Goal: Transaction & Acquisition: Book appointment/travel/reservation

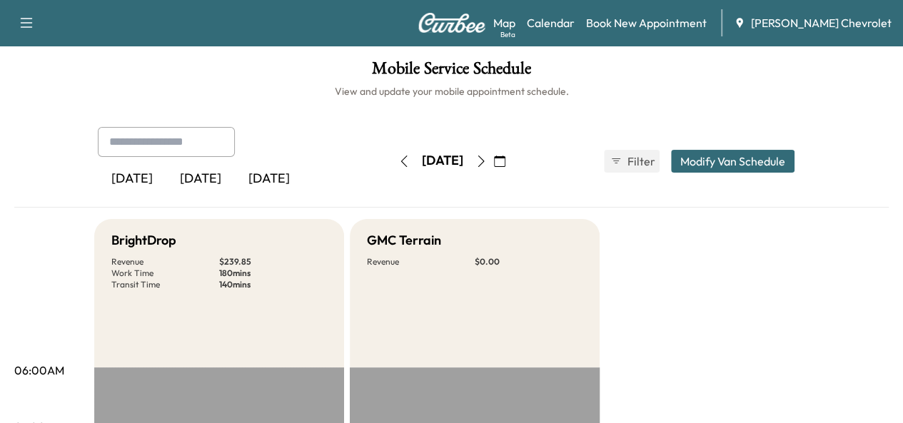
click at [505, 156] on icon "button" at bounding box center [499, 161] width 11 height 11
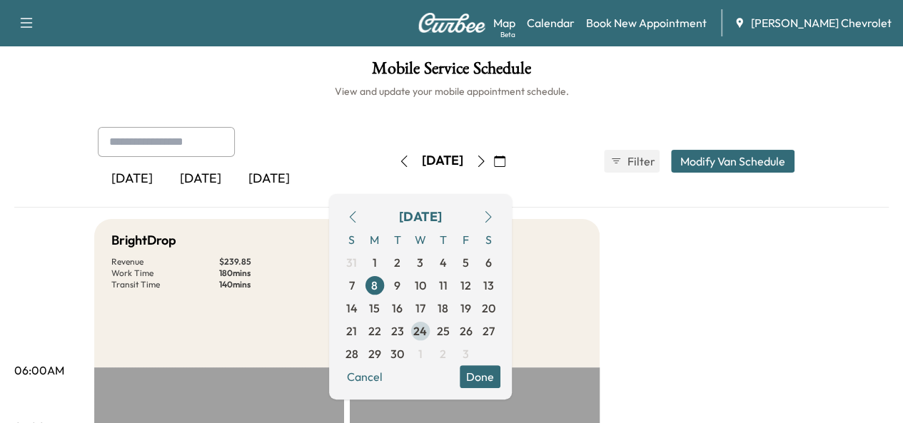
click at [427, 332] on span "24" at bounding box center [420, 330] width 14 height 17
drag, startPoint x: 544, startPoint y: 372, endPoint x: 608, endPoint y: 336, distance: 73.5
click at [500, 370] on button "Done" at bounding box center [479, 376] width 41 height 23
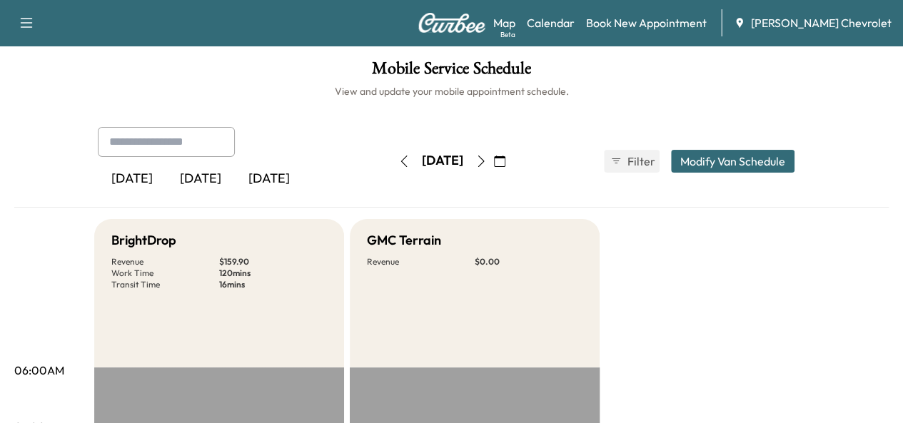
click at [505, 163] on icon "button" at bounding box center [499, 161] width 11 height 11
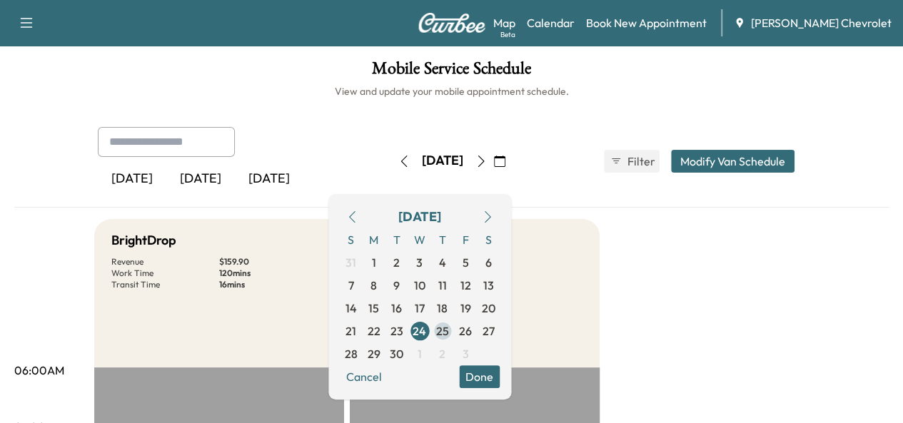
click at [449, 328] on span "25" at bounding box center [442, 330] width 13 height 17
click at [499, 374] on button "Done" at bounding box center [479, 376] width 41 height 23
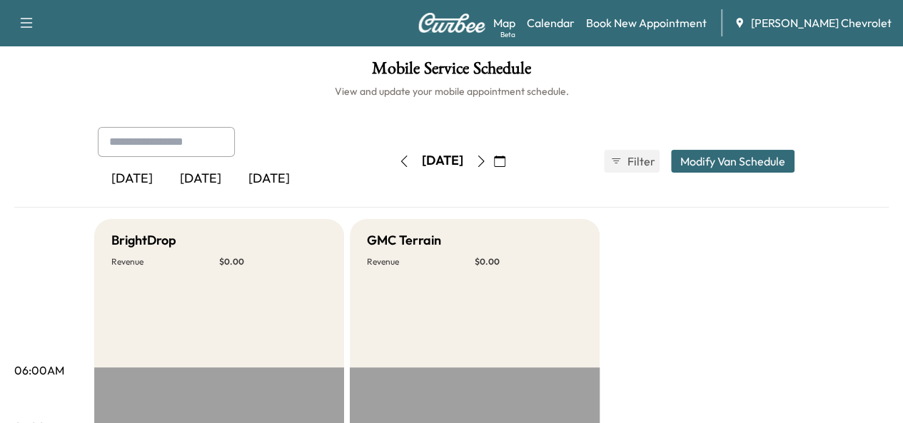
click at [505, 161] on icon "button" at bounding box center [499, 161] width 11 height 11
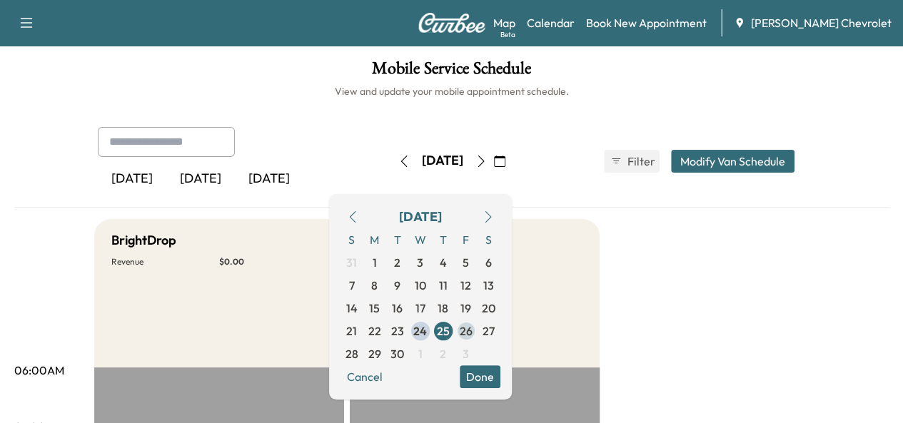
click at [472, 332] on span "26" at bounding box center [465, 330] width 13 height 17
click at [500, 375] on button "Done" at bounding box center [479, 376] width 41 height 23
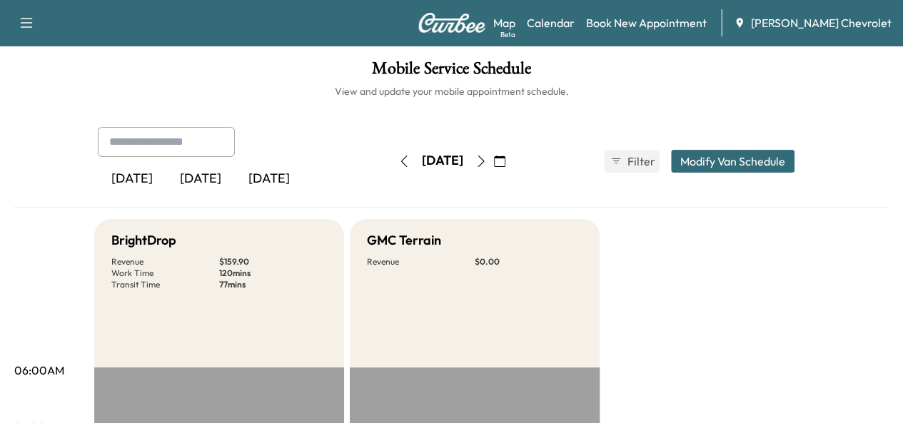
click at [505, 163] on icon "button" at bounding box center [499, 161] width 11 height 11
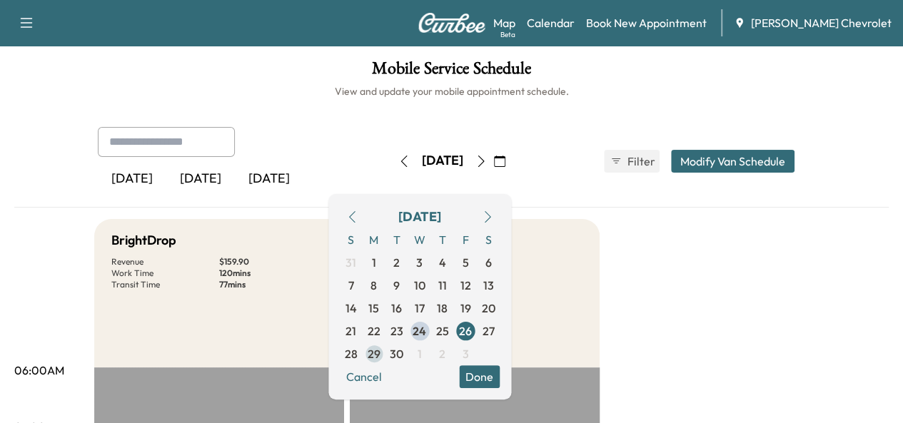
click at [385, 343] on span "29" at bounding box center [373, 353] width 23 height 23
drag, startPoint x: 532, startPoint y: 383, endPoint x: 535, endPoint y: 362, distance: 21.7
click at [499, 382] on button "Done" at bounding box center [479, 376] width 41 height 23
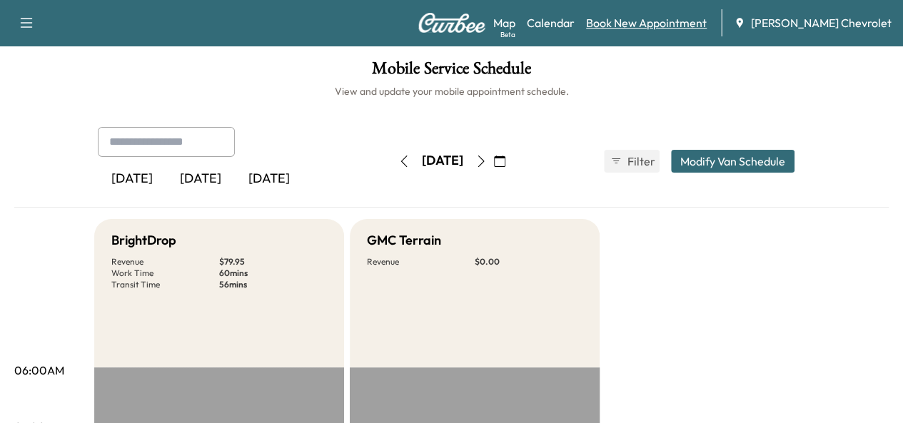
click at [671, 30] on link "Book New Appointment" at bounding box center [646, 22] width 121 height 17
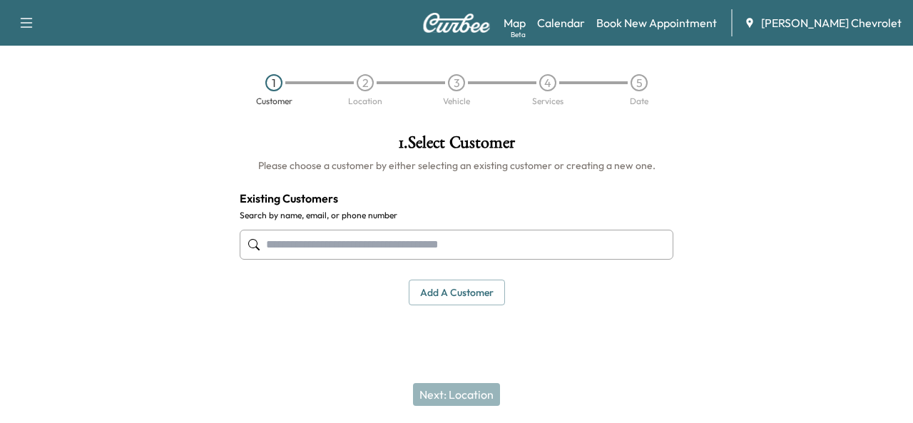
paste input "**********"
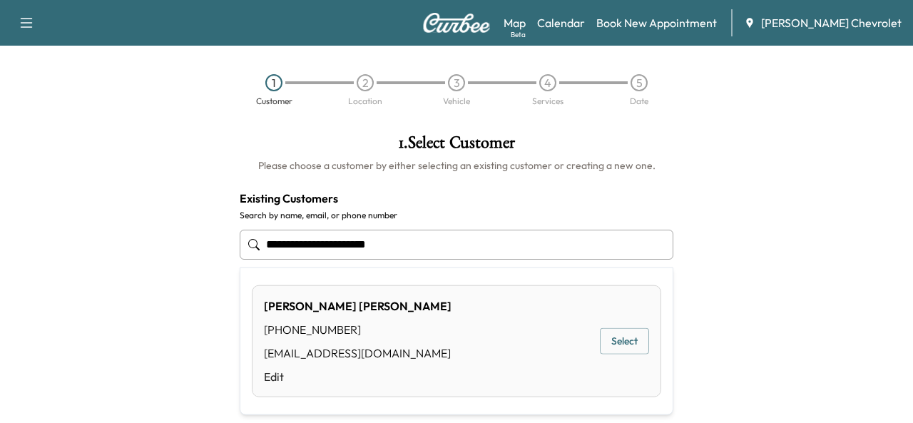
click at [620, 339] on button "Select" at bounding box center [624, 341] width 49 height 26
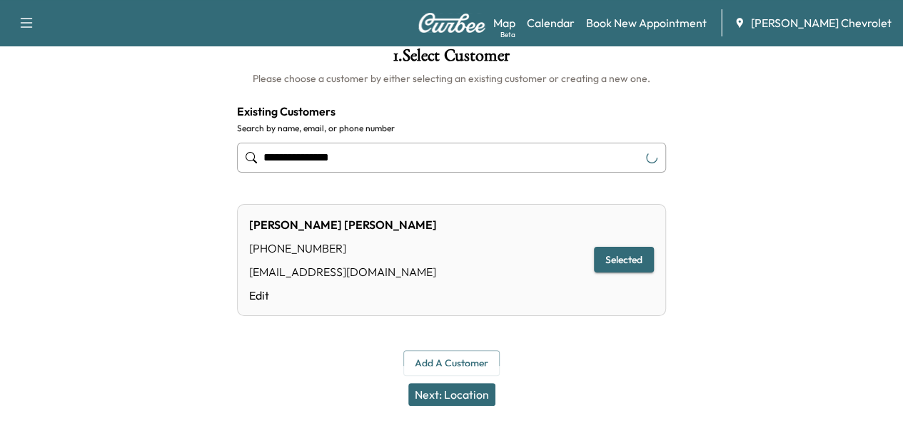
scroll to position [96, 0]
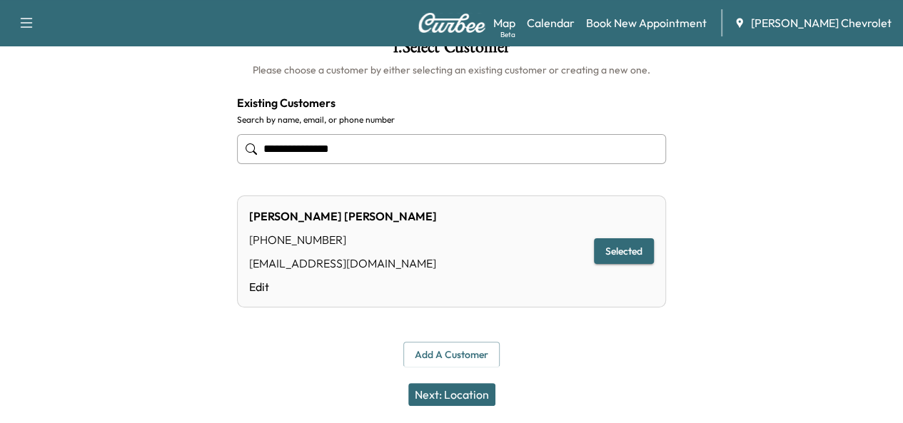
type input "**********"
click at [483, 397] on button "Next: Location" at bounding box center [451, 394] width 87 height 23
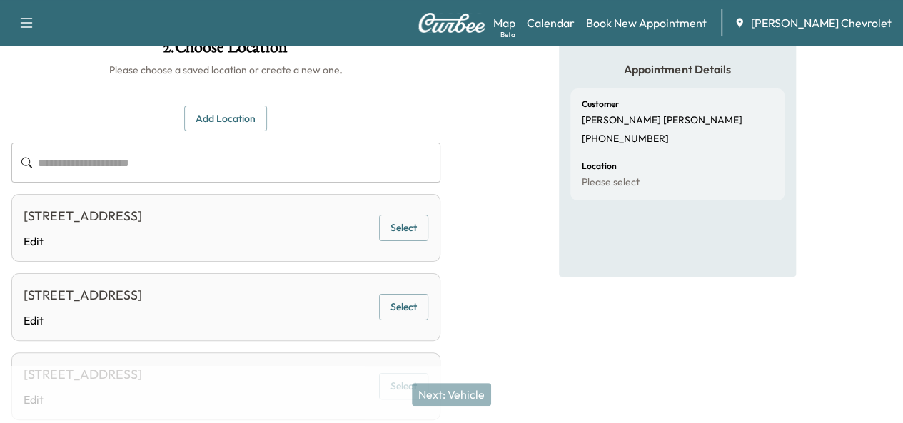
click at [271, 27] on div at bounding box center [451, 27] width 903 height 0
drag, startPoint x: 566, startPoint y: 238, endPoint x: 547, endPoint y: 242, distance: 20.3
click at [428, 238] on button "Select" at bounding box center [403, 228] width 49 height 26
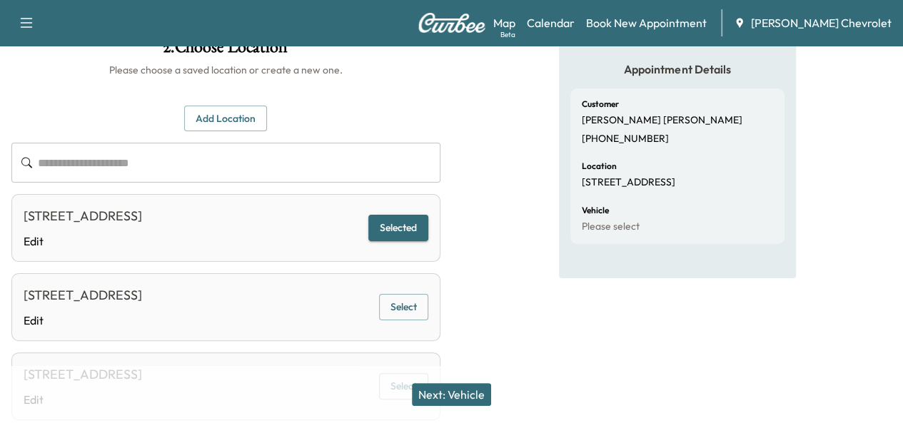
click at [452, 397] on button "Next: Vehicle" at bounding box center [451, 394] width 79 height 23
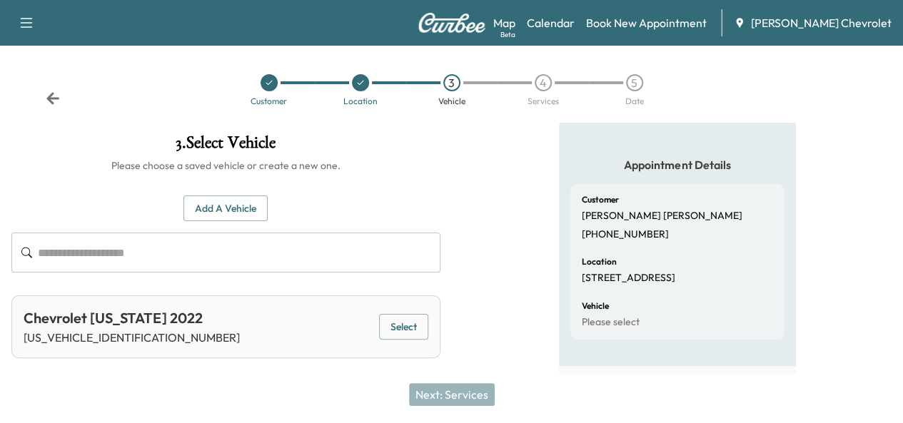
scroll to position [9, 0]
click at [440, 316] on div "Chevrolet [US_STATE] 2022 [US_VEHICLE_IDENTIFICATION_NUMBER] Select" at bounding box center [225, 326] width 429 height 63
click at [428, 320] on button "Select" at bounding box center [403, 327] width 49 height 26
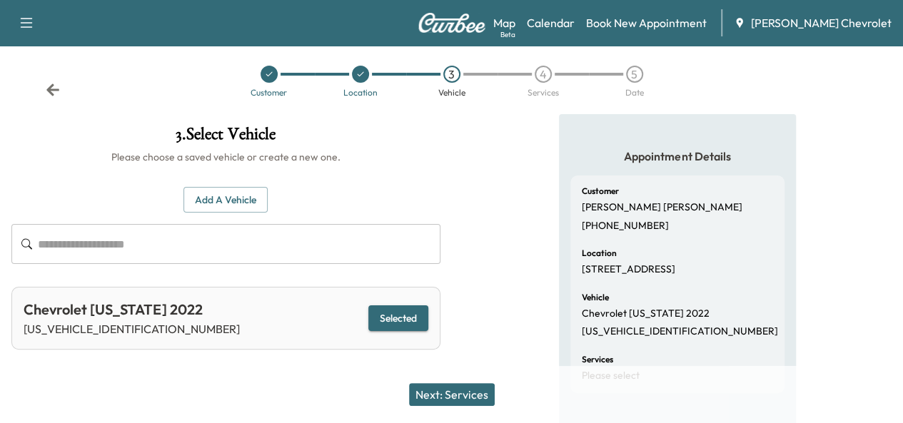
click at [479, 394] on button "Next: Services" at bounding box center [452, 394] width 86 height 23
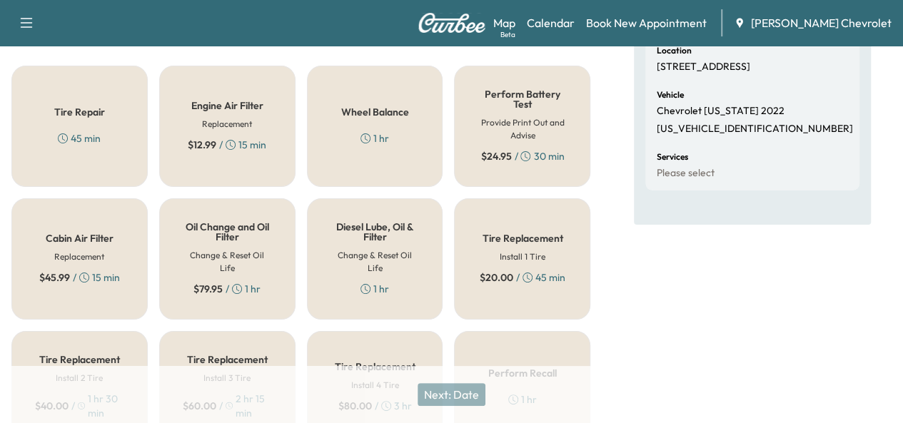
scroll to position [223, 0]
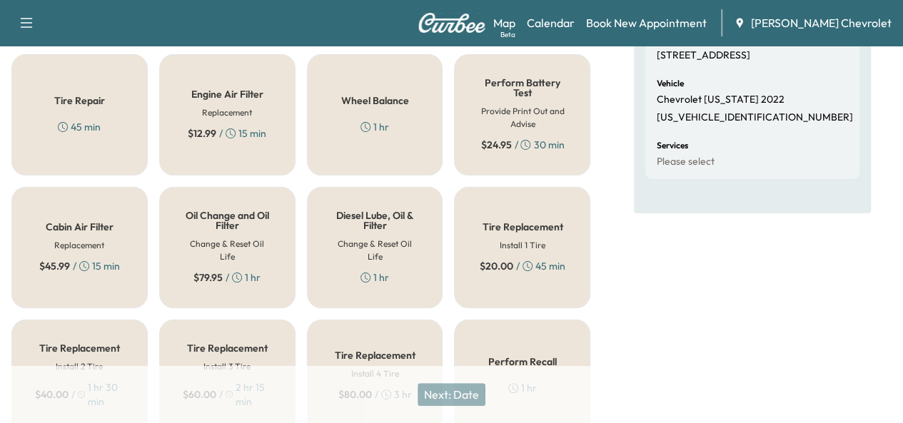
click at [210, 228] on h5 "Oil Change and Oil Filter" at bounding box center [227, 220] width 89 height 20
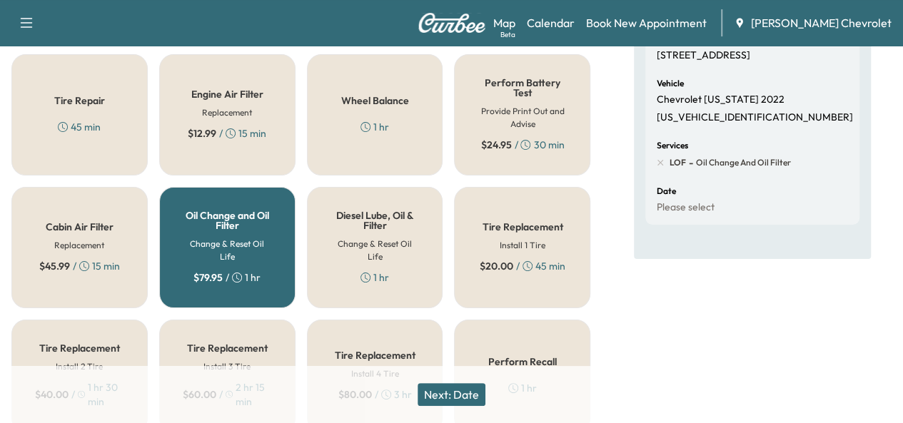
click at [474, 398] on button "Next: Date" at bounding box center [451, 394] width 68 height 23
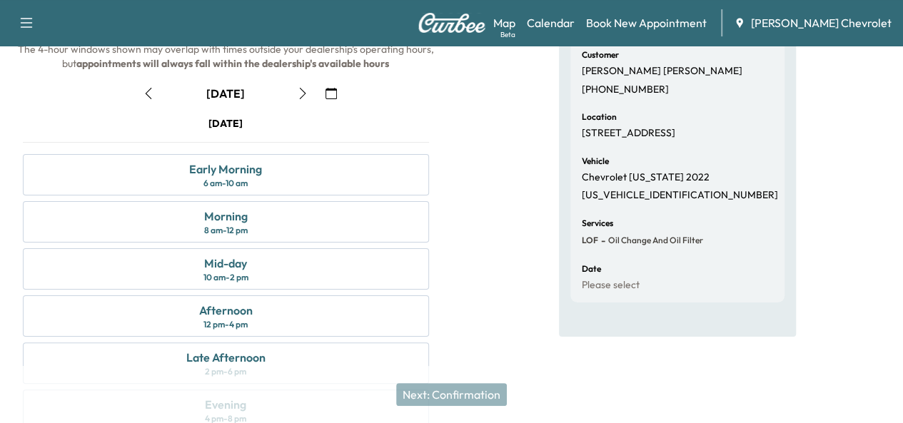
scroll to position [80, 0]
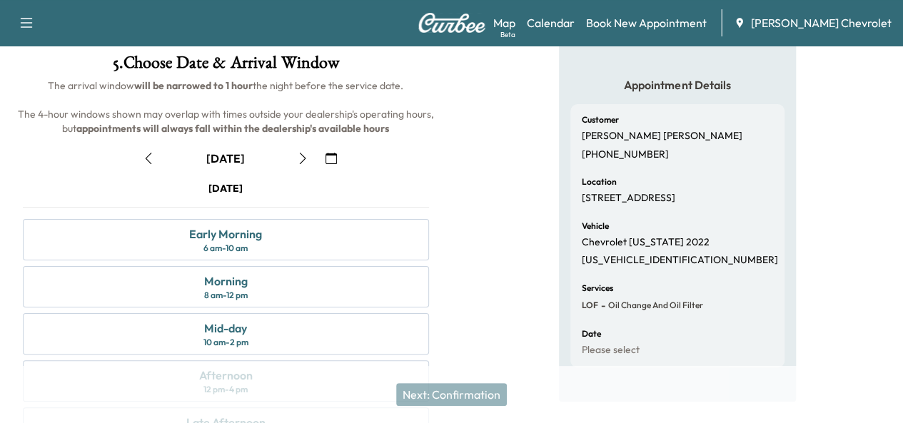
click at [337, 164] on icon "button" at bounding box center [330, 158] width 11 height 11
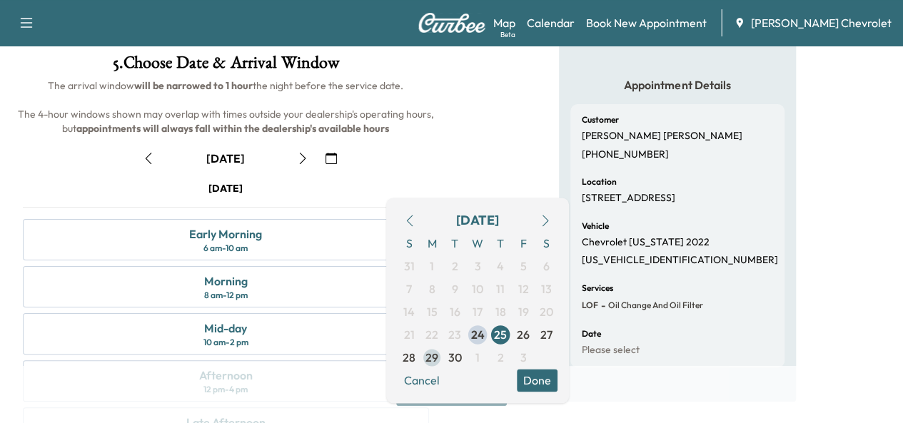
click at [427, 362] on span "29" at bounding box center [431, 357] width 13 height 17
click at [542, 384] on button "Done" at bounding box center [537, 380] width 41 height 23
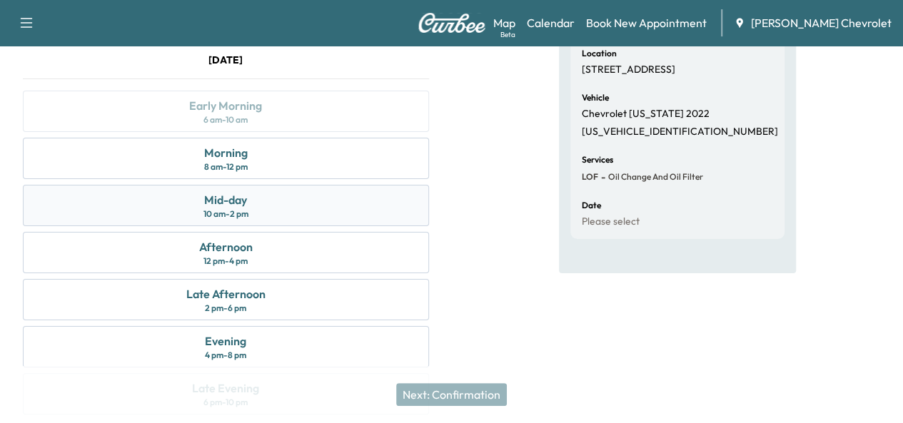
scroll to position [287, 0]
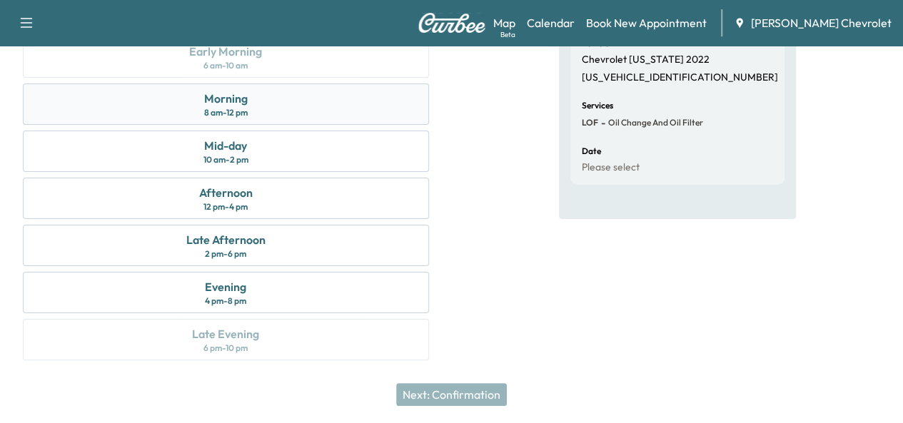
click at [429, 111] on div "Morning 8 am - 12 pm" at bounding box center [226, 103] width 406 height 41
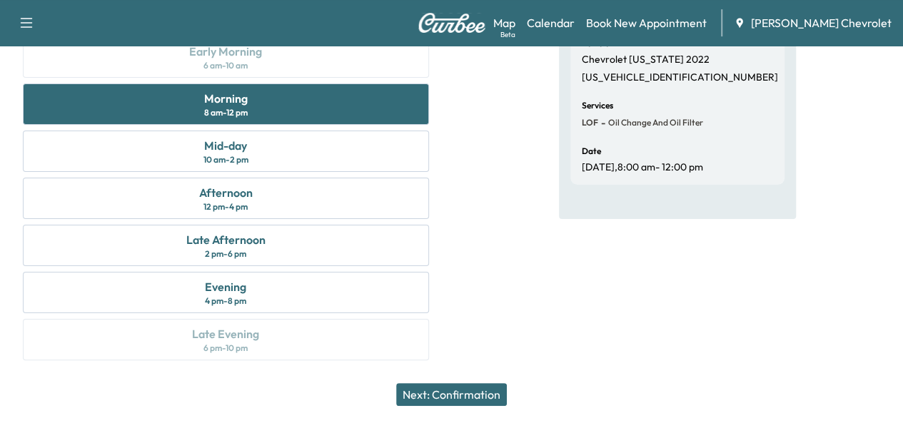
drag, startPoint x: 469, startPoint y: 391, endPoint x: 455, endPoint y: 382, distance: 17.0
click at [469, 390] on button "Next: Confirmation" at bounding box center [451, 394] width 111 height 23
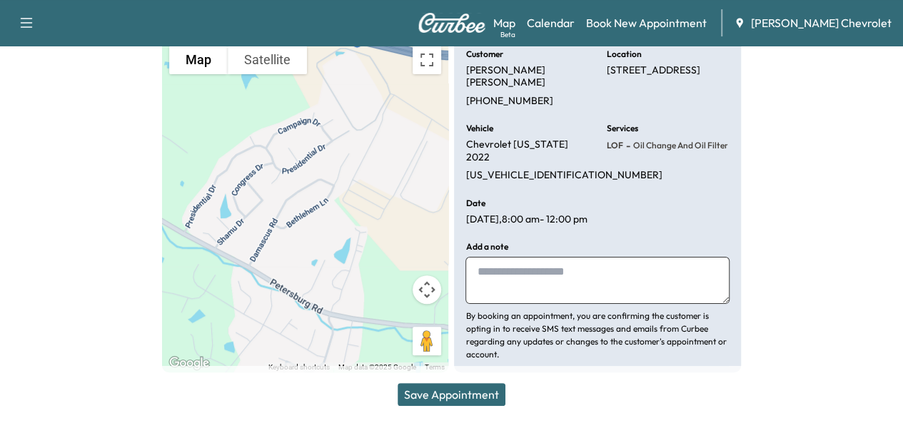
click at [477, 399] on button "Save Appointment" at bounding box center [451, 394] width 108 height 23
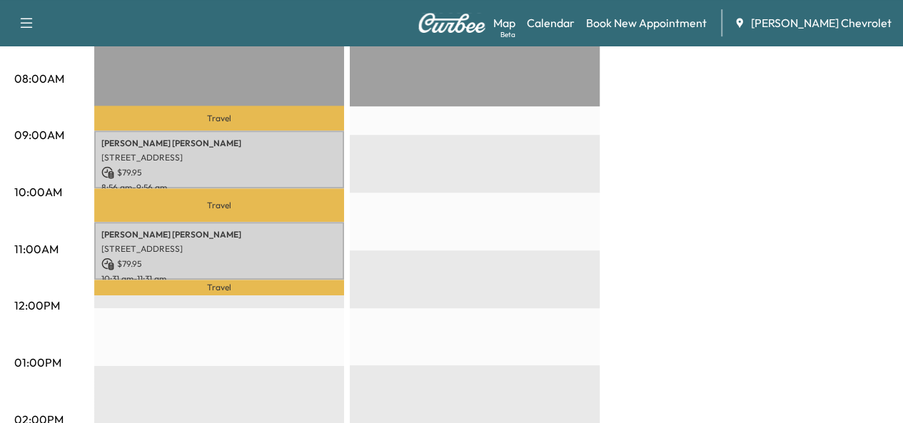
scroll to position [428, 0]
